Goal: Entertainment & Leisure: Consume media (video, audio)

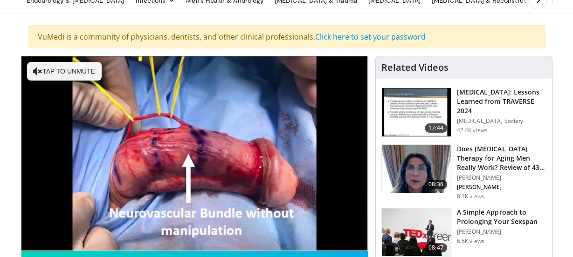
scroll to position [56, 0]
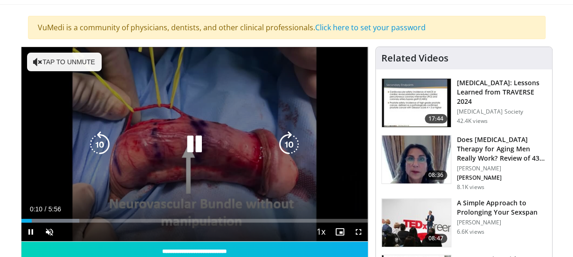
click at [74, 59] on button "Tap to unmute" at bounding box center [64, 62] width 75 height 19
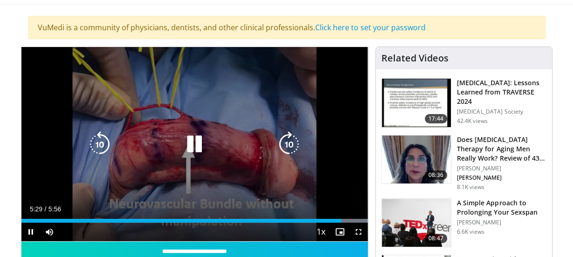
click at [194, 143] on icon "Video Player" at bounding box center [194, 145] width 26 height 26
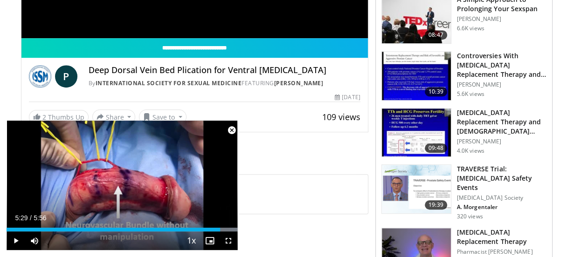
scroll to position [273, 0]
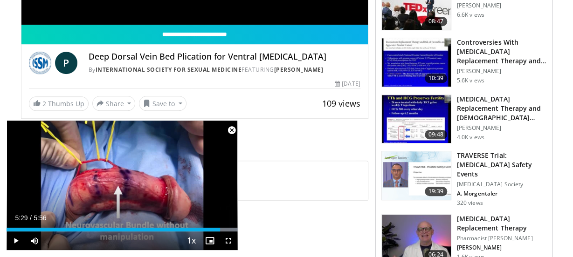
click at [230, 128] on span "Video Player" at bounding box center [231, 130] width 19 height 19
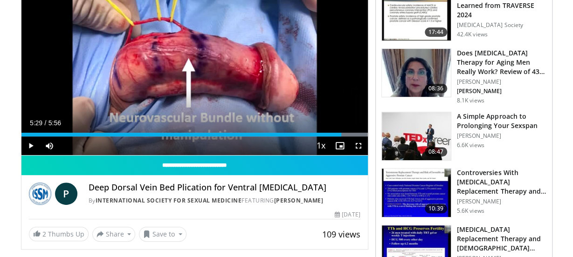
scroll to position [105, 0]
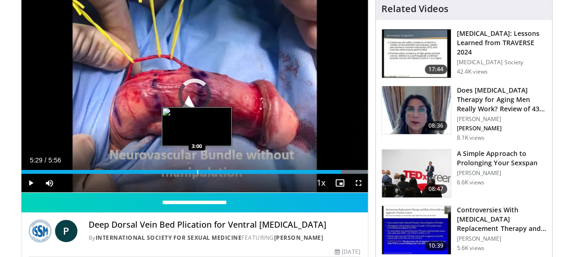
click at [197, 171] on div "Progress Bar" at bounding box center [197, 172] width 1 height 4
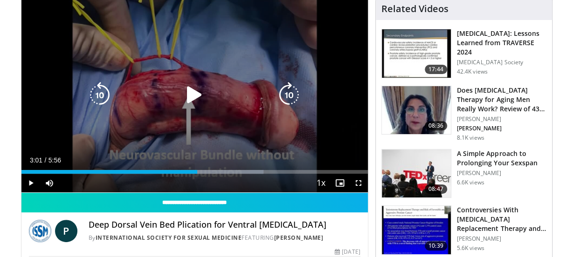
click at [193, 95] on icon "Video Player" at bounding box center [194, 95] width 26 height 26
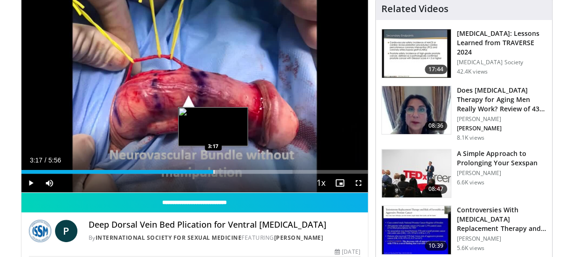
click at [214, 170] on div "Progress Bar" at bounding box center [214, 172] width 1 height 4
click at [217, 172] on div "Progress Bar" at bounding box center [217, 172] width 1 height 4
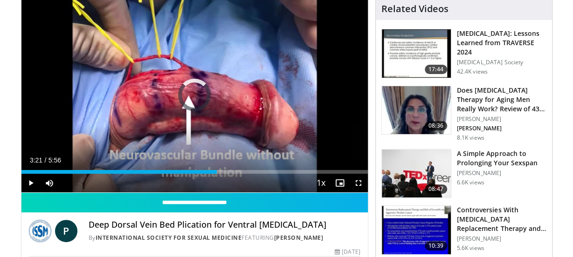
click at [218, 174] on div "Current Time 3:21 / Duration 5:56 Play Skip Backward Skip Forward Mute Loaded :…" at bounding box center [194, 183] width 347 height 19
